Goal: Find specific page/section: Find specific page/section

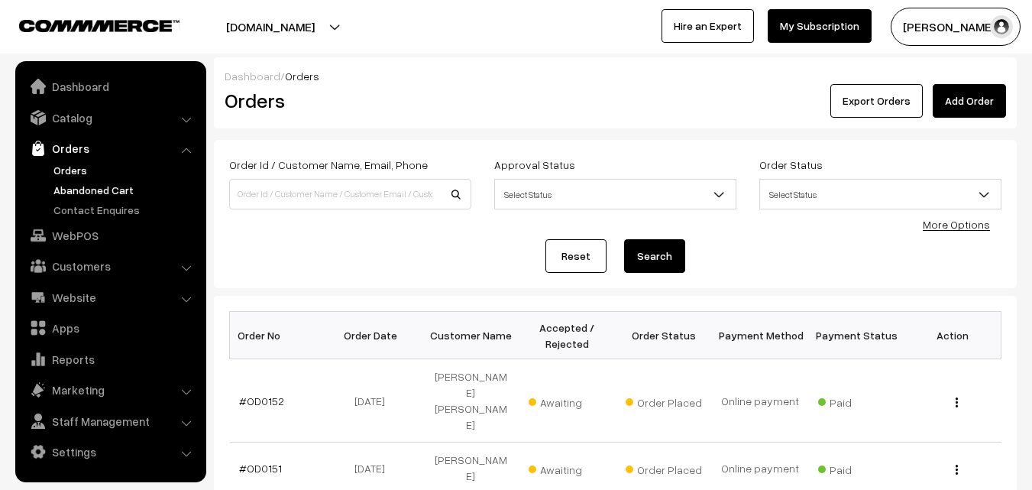
click at [79, 186] on link "Abandoned Cart" at bounding box center [125, 190] width 151 height 16
